Goal: Information Seeking & Learning: Learn about a topic

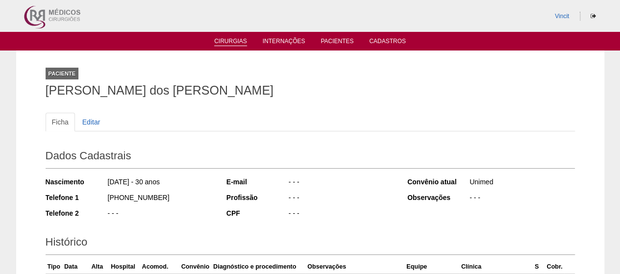
click at [235, 42] on link "Cirurgias" at bounding box center [230, 42] width 33 height 8
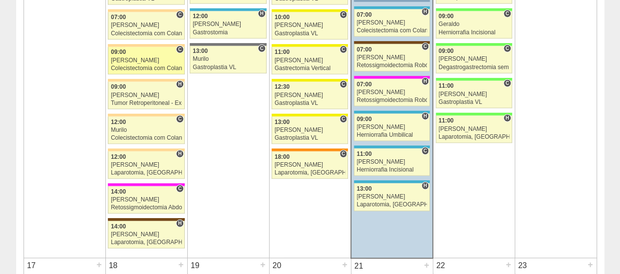
scroll to position [1177, 0]
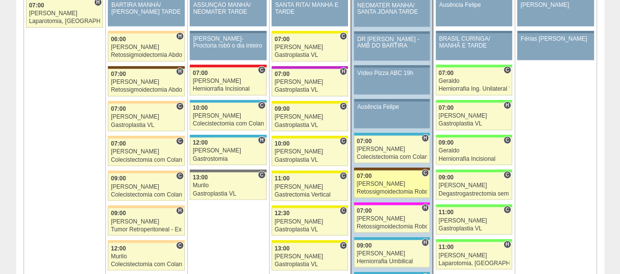
click at [386, 181] on div "Luiz Guilherme" at bounding box center [392, 184] width 71 height 6
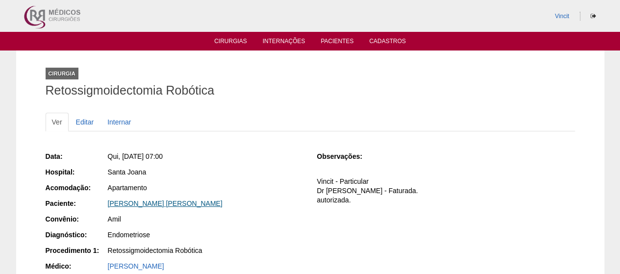
click at [163, 201] on link "CAMILA LUNA PICOLO" at bounding box center [165, 204] width 115 height 8
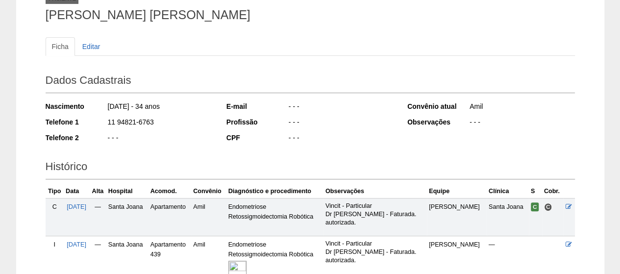
scroll to position [168, 0]
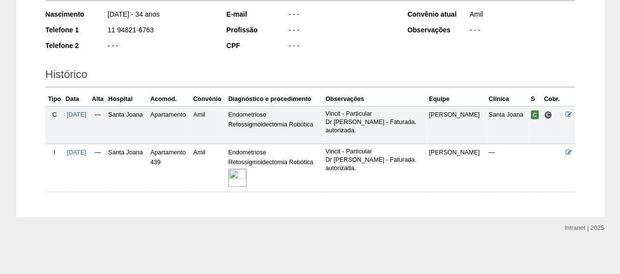
click at [247, 175] on img at bounding box center [237, 178] width 18 height 18
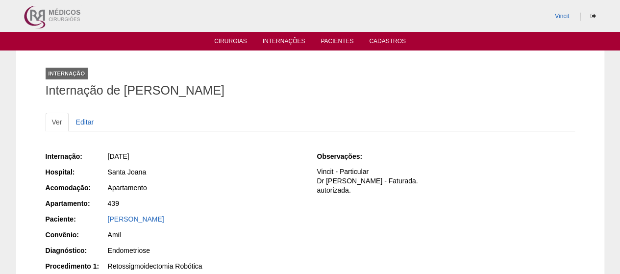
drag, startPoint x: 272, startPoint y: 89, endPoint x: 127, endPoint y: 92, distance: 144.2
click at [127, 92] on h1 "Internação de CAMILA LUNA PICOLO" at bounding box center [311, 90] width 530 height 12
copy h1 "[PERSON_NAME] [PERSON_NAME]"
click at [137, 219] on link "[PERSON_NAME]" at bounding box center [136, 219] width 56 height 8
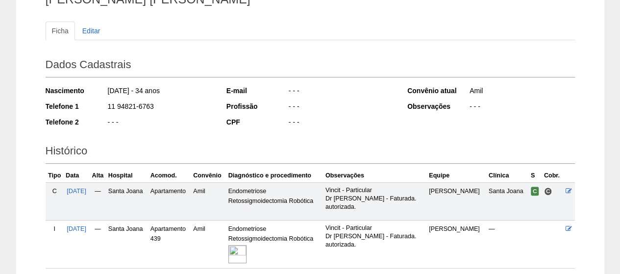
scroll to position [168, 0]
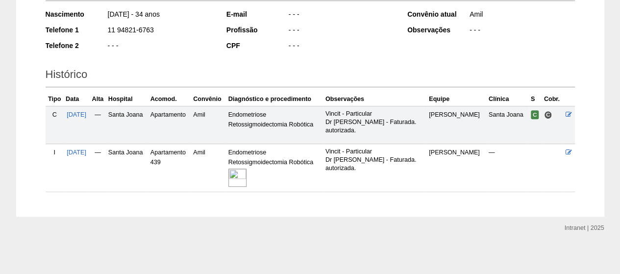
click at [247, 176] on img at bounding box center [237, 178] width 18 height 18
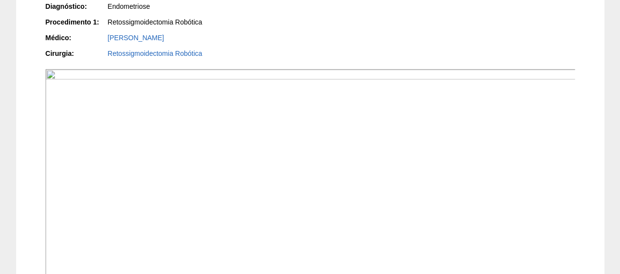
scroll to position [25, 0]
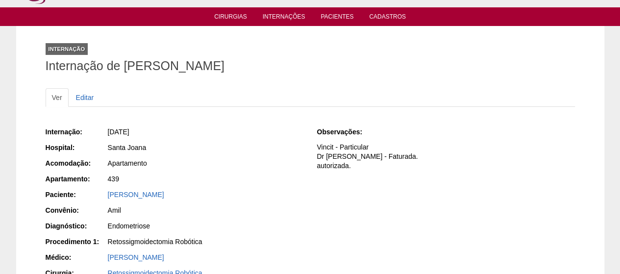
drag, startPoint x: 263, startPoint y: 69, endPoint x: 126, endPoint y: 63, distance: 137.4
click at [126, 63] on h1 "Internação de [PERSON_NAME]" at bounding box center [311, 66] width 530 height 12
copy h1 "[PERSON_NAME]"
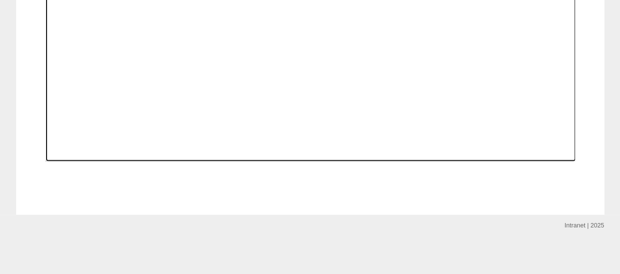
scroll to position [858, 0]
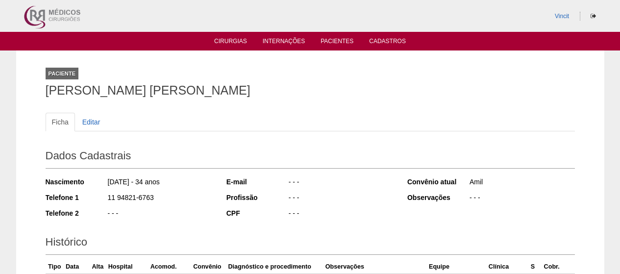
scroll to position [168, 0]
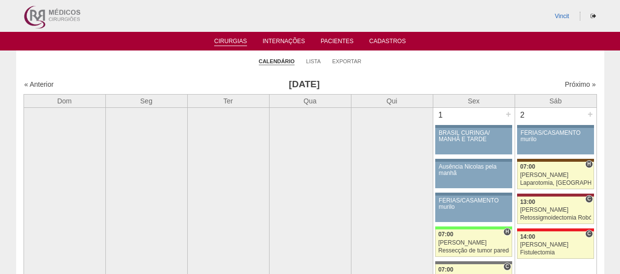
scroll to position [1177, 0]
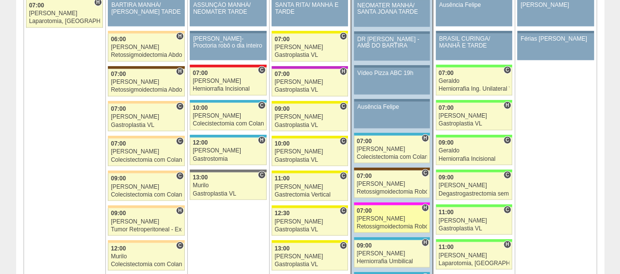
click at [393, 224] on div "Retossigmoidectomia Robótica" at bounding box center [392, 227] width 71 height 6
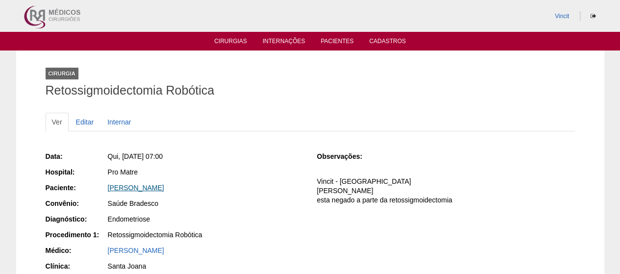
click at [131, 191] on link "[PERSON_NAME]" at bounding box center [136, 188] width 56 height 8
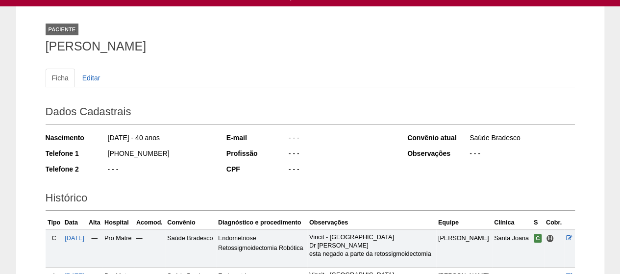
scroll to position [41, 0]
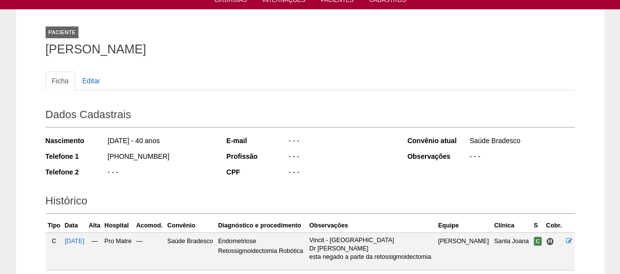
drag, startPoint x: 186, startPoint y: 57, endPoint x: 46, endPoint y: 60, distance: 140.2
click at [44, 60] on div "Paciente ANA PAULA BIGHETTI Ficha Editar Dados Cadastrais Nascimento 15/08/1984…" at bounding box center [310, 186] width 544 height 355
copy h1 "[PERSON_NAME] [PERSON_NAME] BIGHETTI"
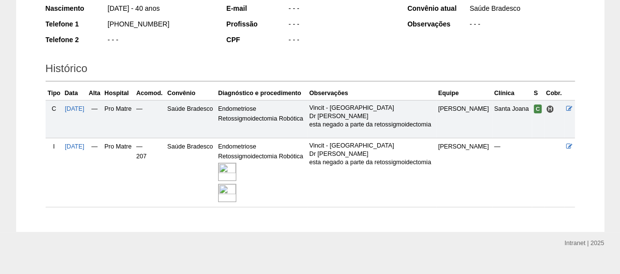
scroll to position [188, 0]
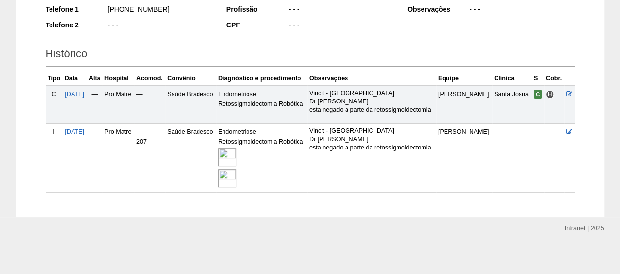
click at [235, 151] on img at bounding box center [227, 157] width 18 height 18
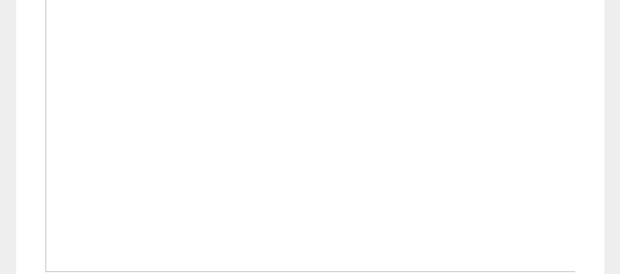
scroll to position [932, 0]
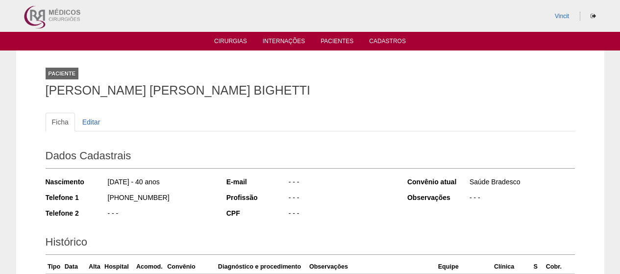
scroll to position [188, 0]
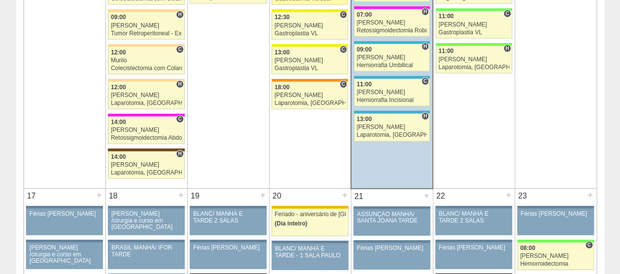
scroll to position [1275, 0]
